Goal: Communication & Community: Participate in discussion

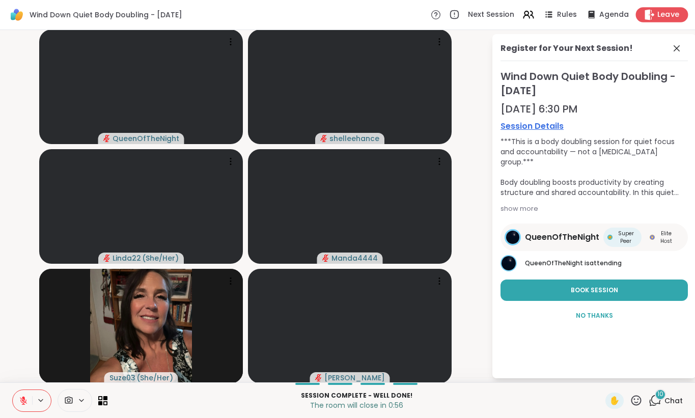
click at [671, 16] on span "Leave" at bounding box center [669, 15] width 22 height 11
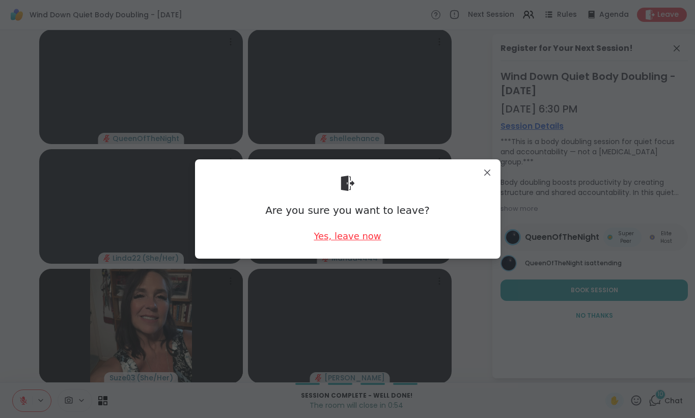
click at [351, 240] on div "Yes, leave now" at bounding box center [347, 236] width 67 height 13
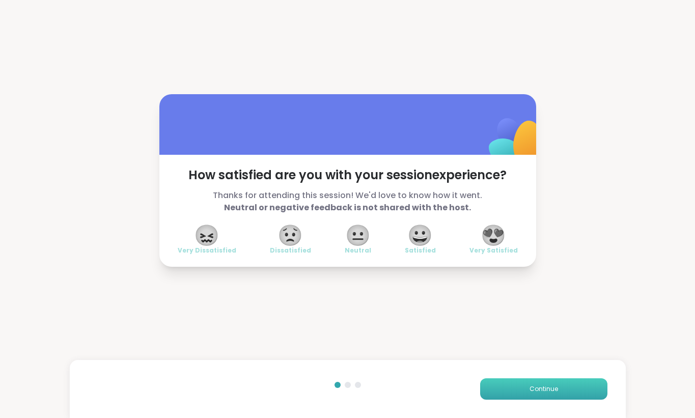
click at [548, 392] on span "Continue" at bounding box center [544, 389] width 29 height 9
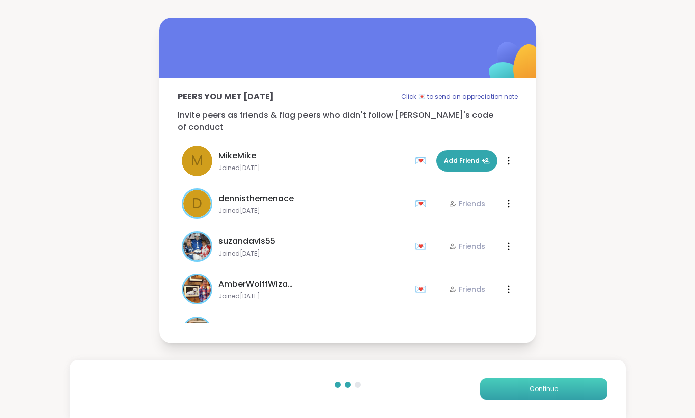
click at [548, 392] on span "Continue" at bounding box center [544, 389] width 29 height 9
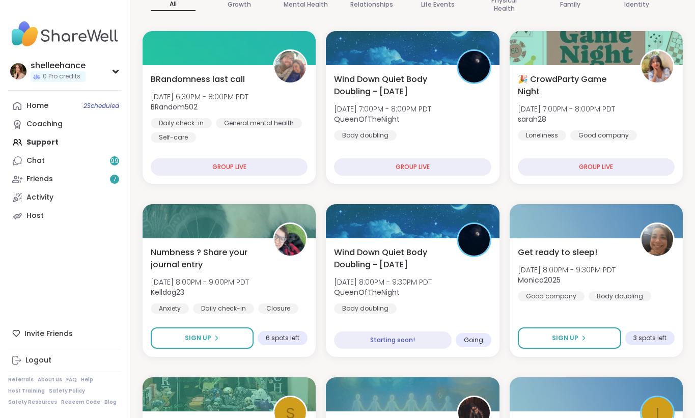
scroll to position [115, 0]
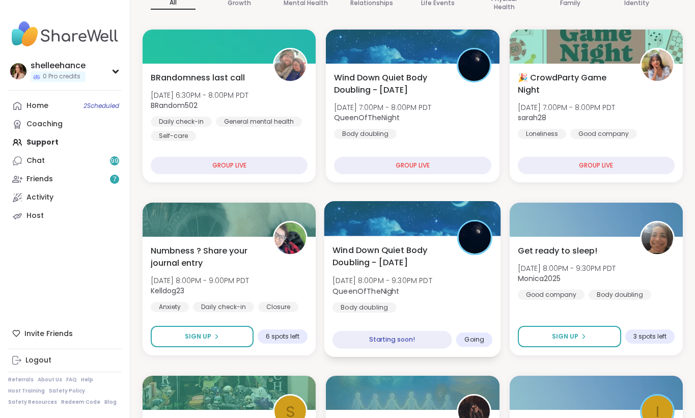
click at [474, 299] on div "Wind Down Quiet Body Doubling - [DATE] [DATE] 8:00PM - 9:30PM PDT QueenOfTheNig…" at bounding box center [413, 278] width 160 height 69
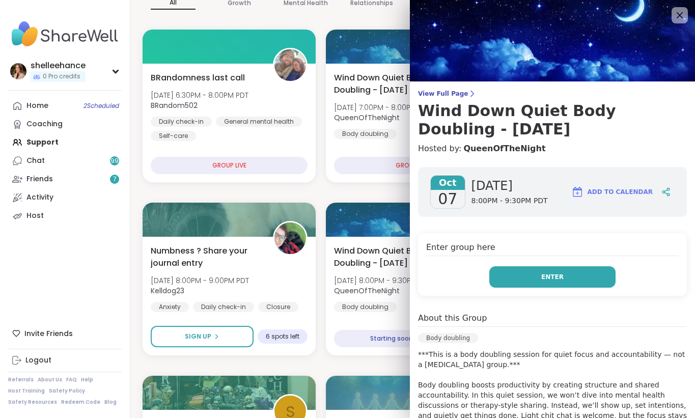
click at [523, 280] on button "Enter" at bounding box center [553, 276] width 126 height 21
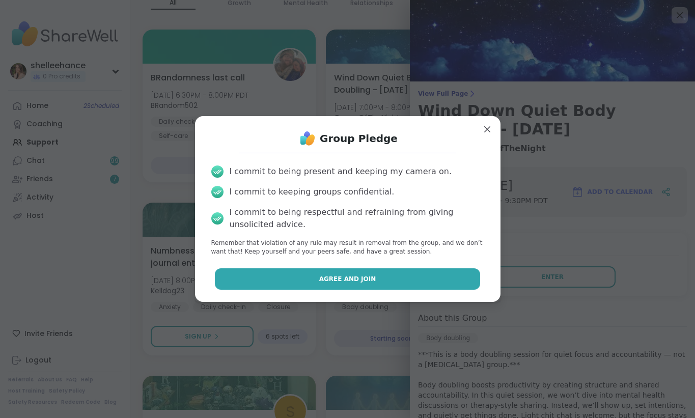
click at [270, 280] on button "Agree and Join" at bounding box center [347, 278] width 265 height 21
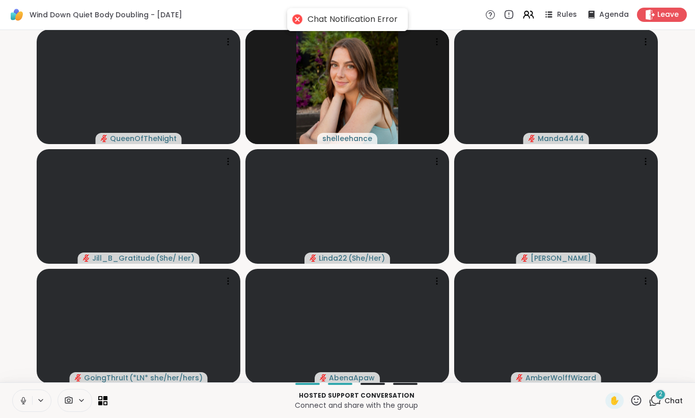
click at [20, 401] on icon at bounding box center [23, 400] width 9 height 9
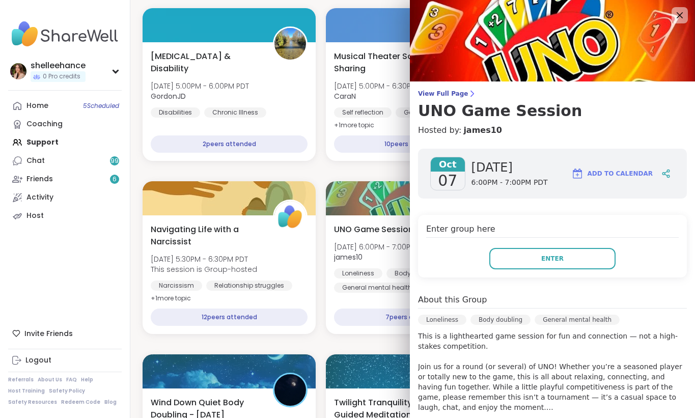
scroll to position [169, 0]
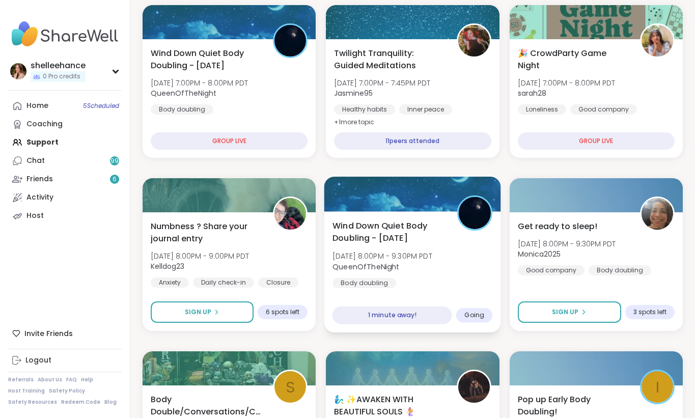
scroll to position [659, 0]
